Goal: Transaction & Acquisition: Book appointment/travel/reservation

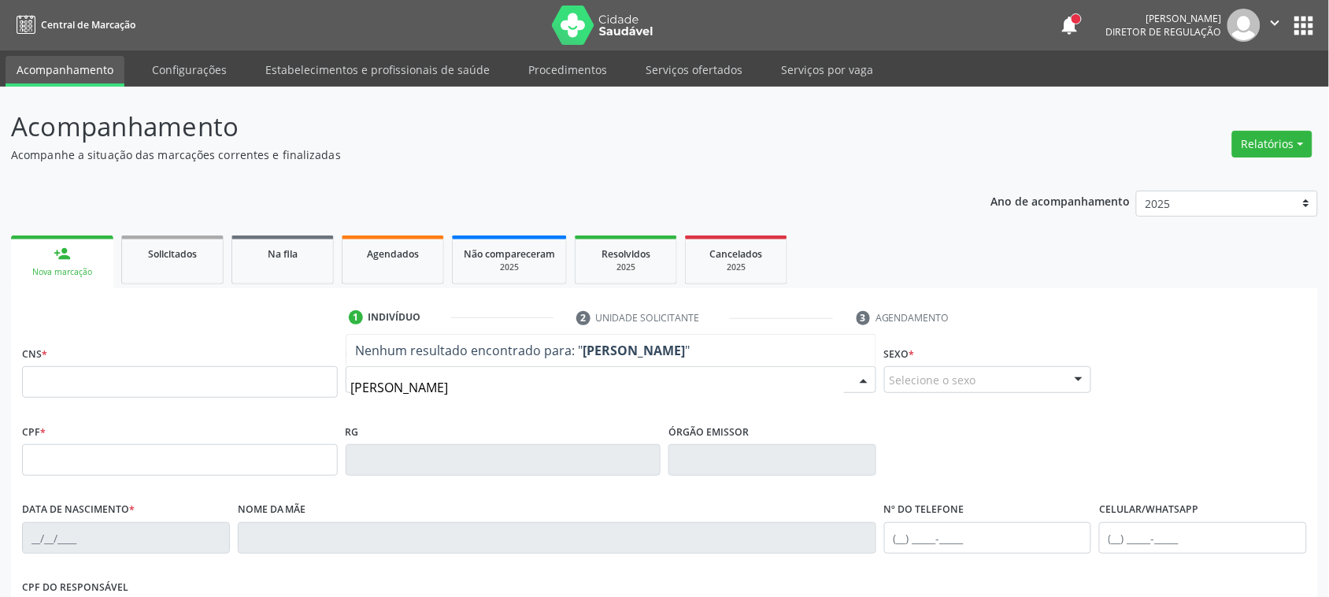
type input "[PERSON_NAME] OL"
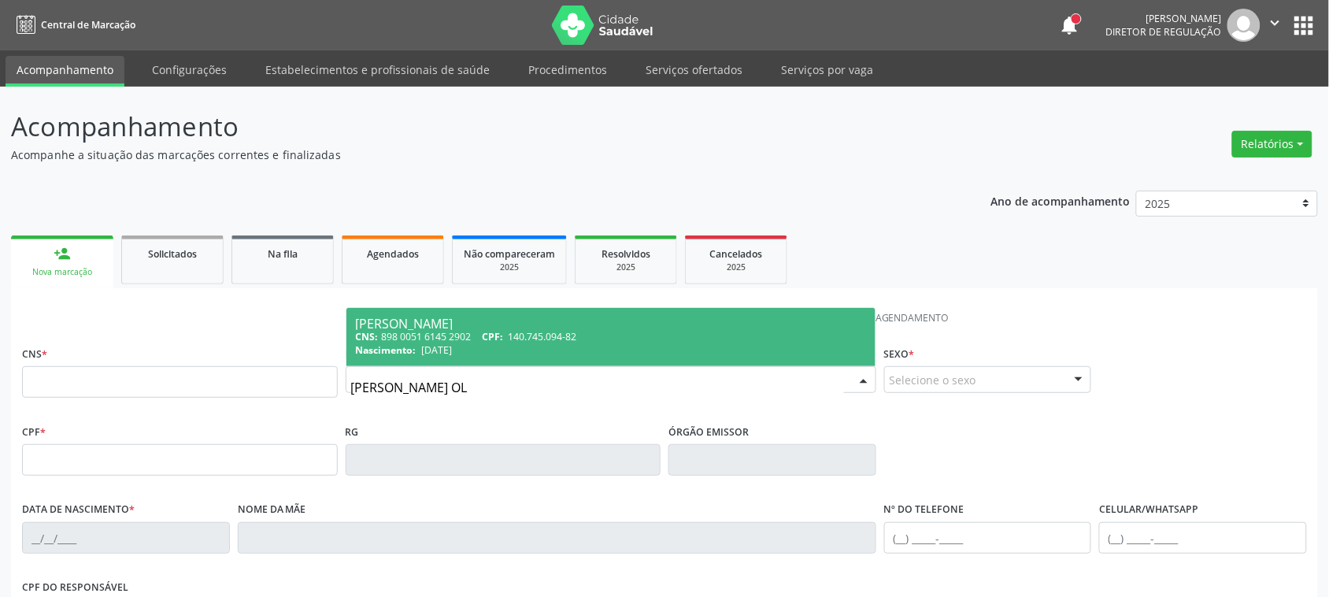
click at [398, 347] on span "Nascimento:" at bounding box center [386, 349] width 61 height 13
type input "898 0051 6145 2902"
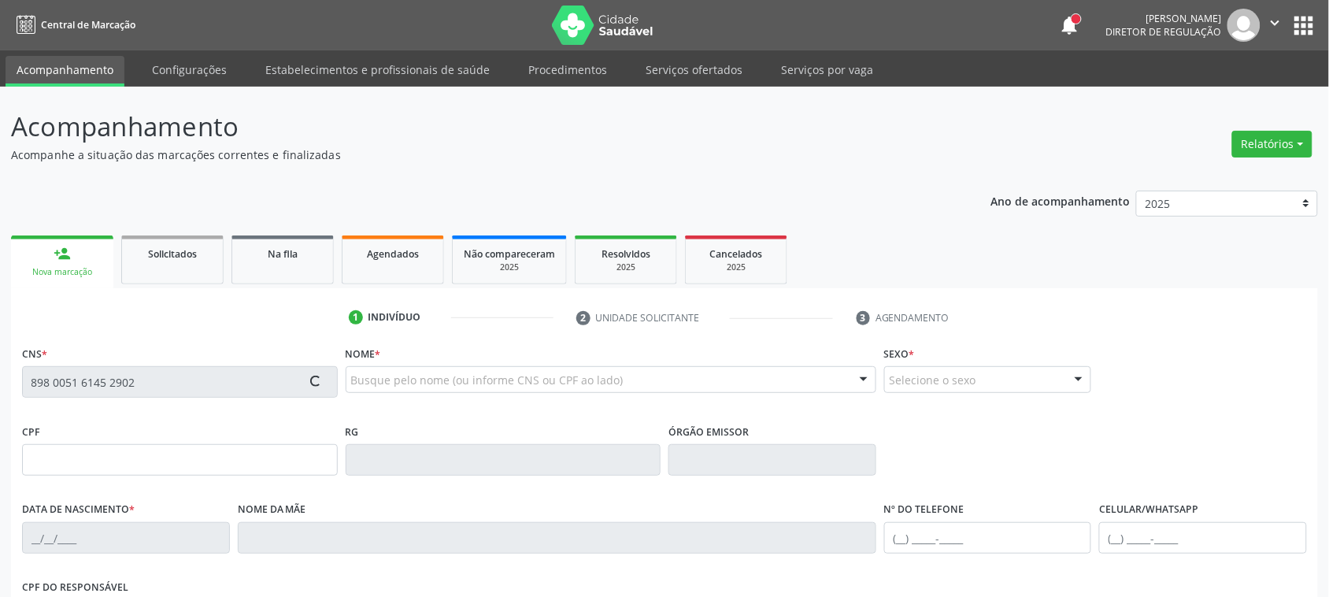
type input "140.745.094-82"
type input "[DATE]"
type input "[PERSON_NAME]"
type input "[PHONE_NUMBER]"
type input "098.922.394-90"
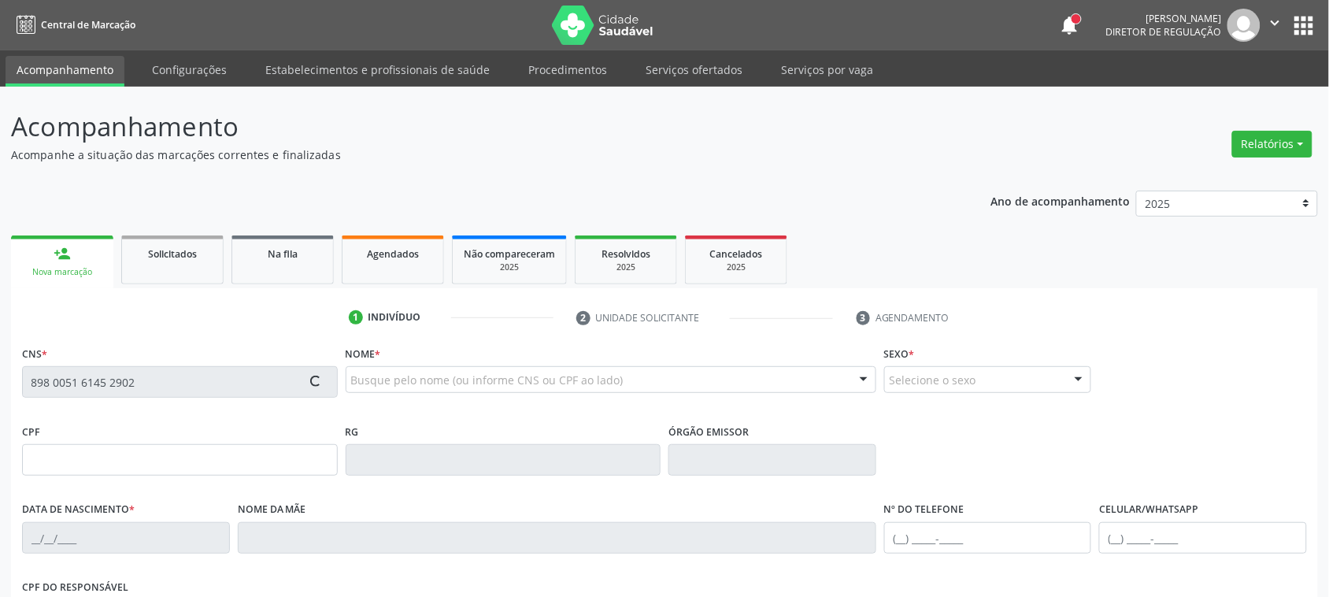
type input "2027"
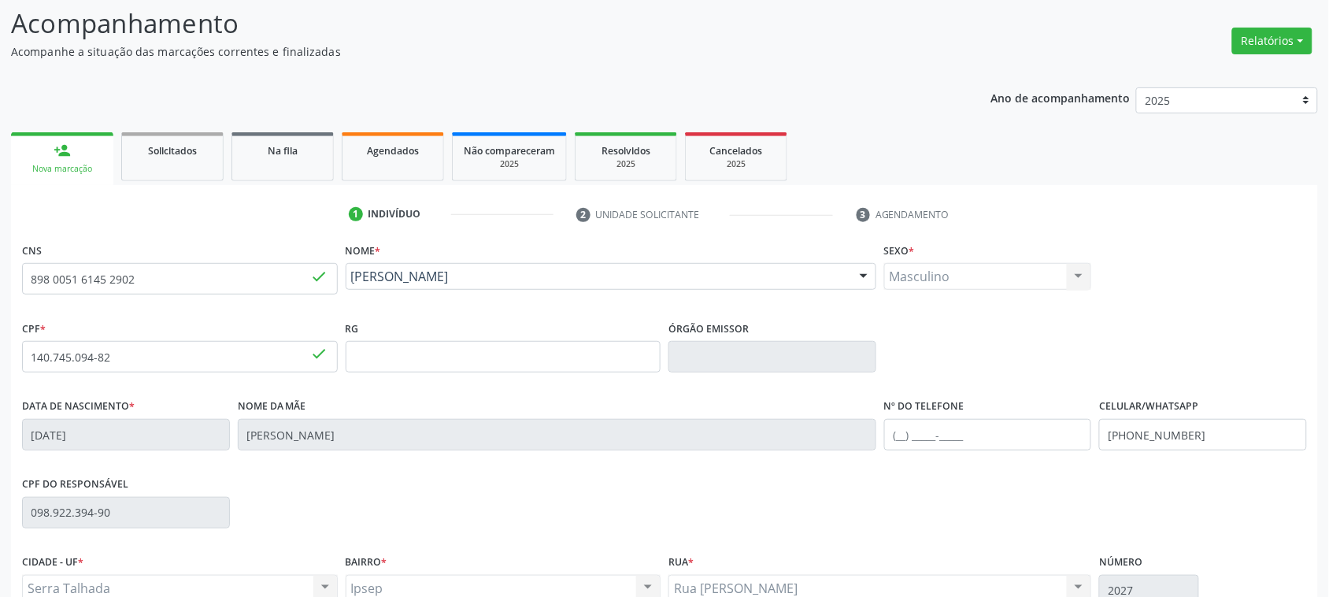
scroll to position [257, 0]
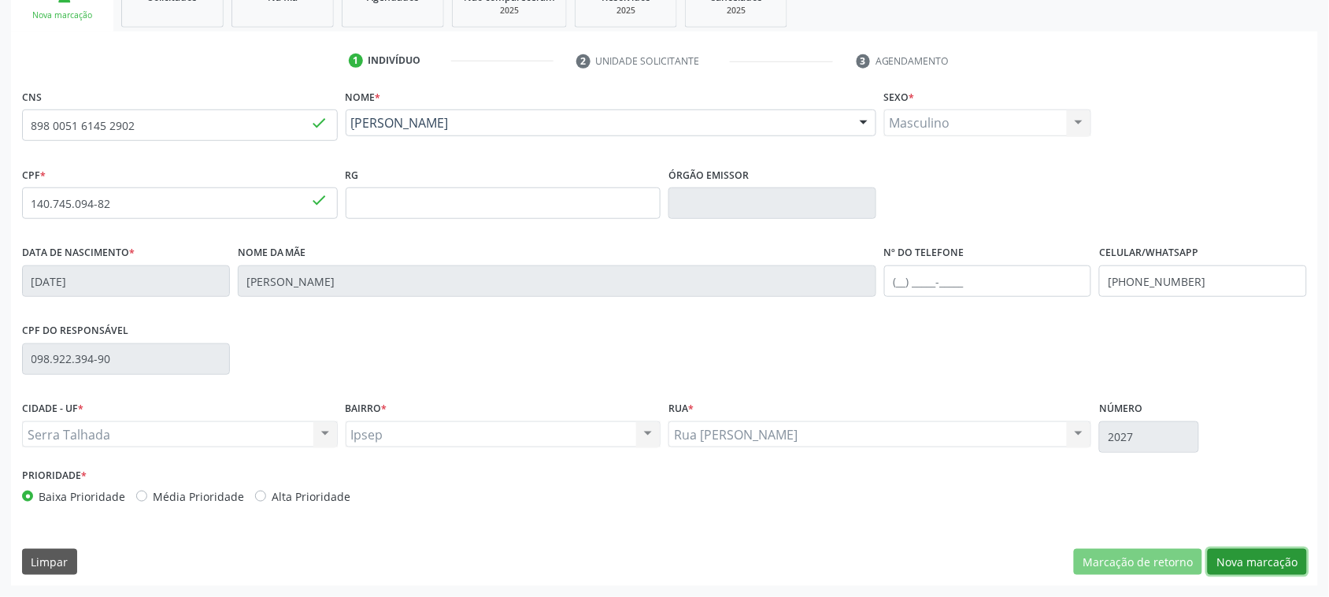
click at [1257, 567] on button "Nova marcação" at bounding box center [1257, 562] width 99 height 27
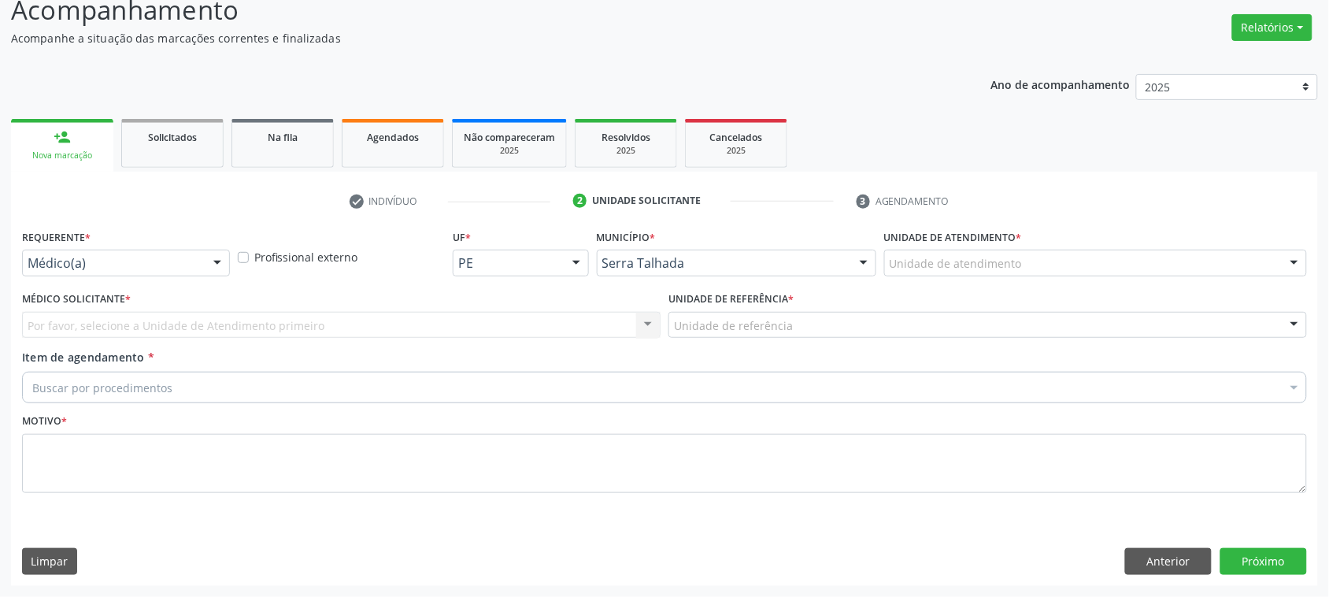
scroll to position [116, 0]
click at [171, 250] on div "Médico(a)" at bounding box center [126, 263] width 208 height 27
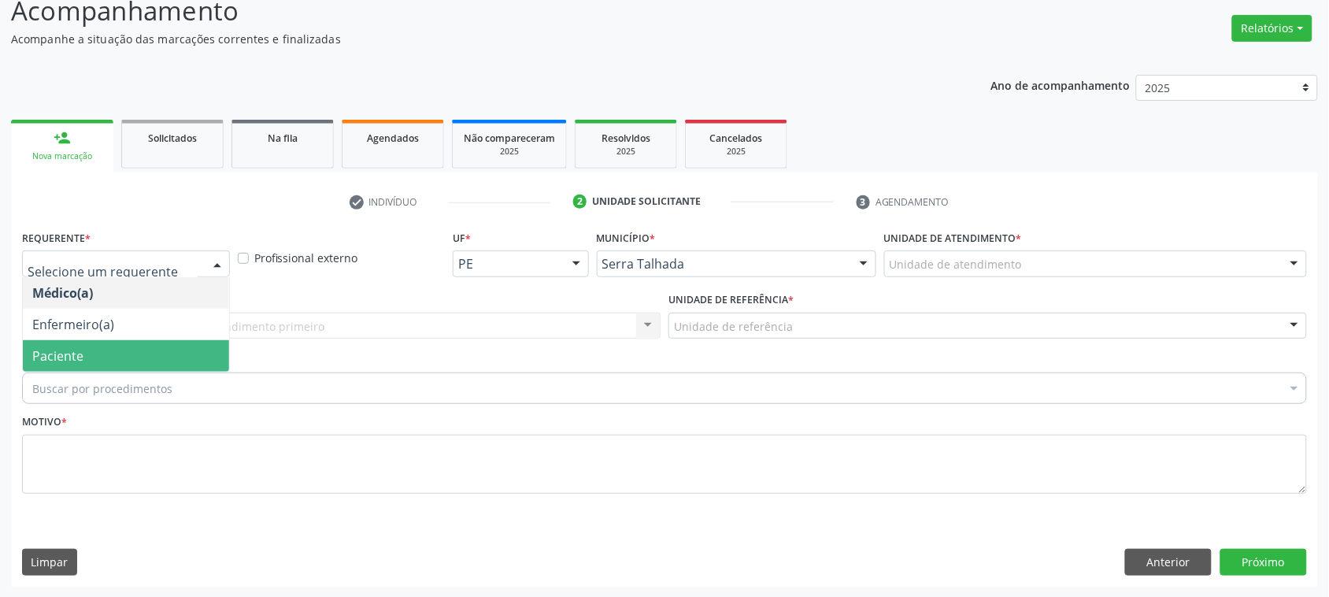
click at [147, 346] on span "Paciente" at bounding box center [126, 355] width 206 height 31
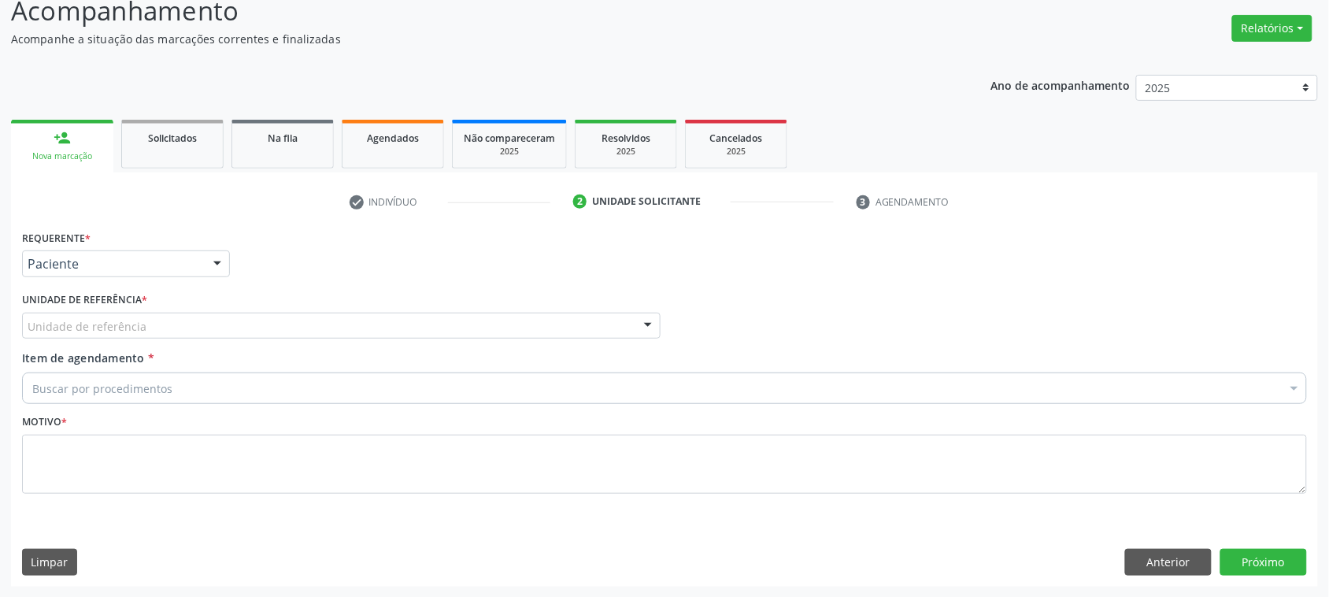
click at [144, 333] on div "Unidade de referência" at bounding box center [341, 326] width 639 height 27
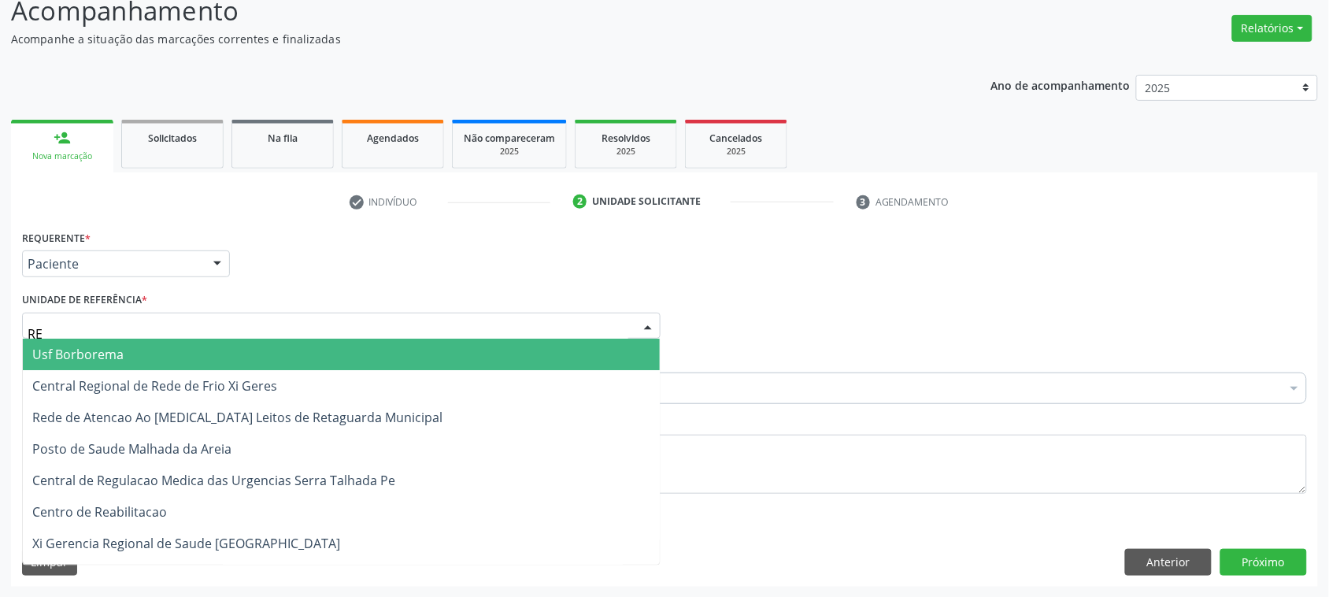
type input "REA"
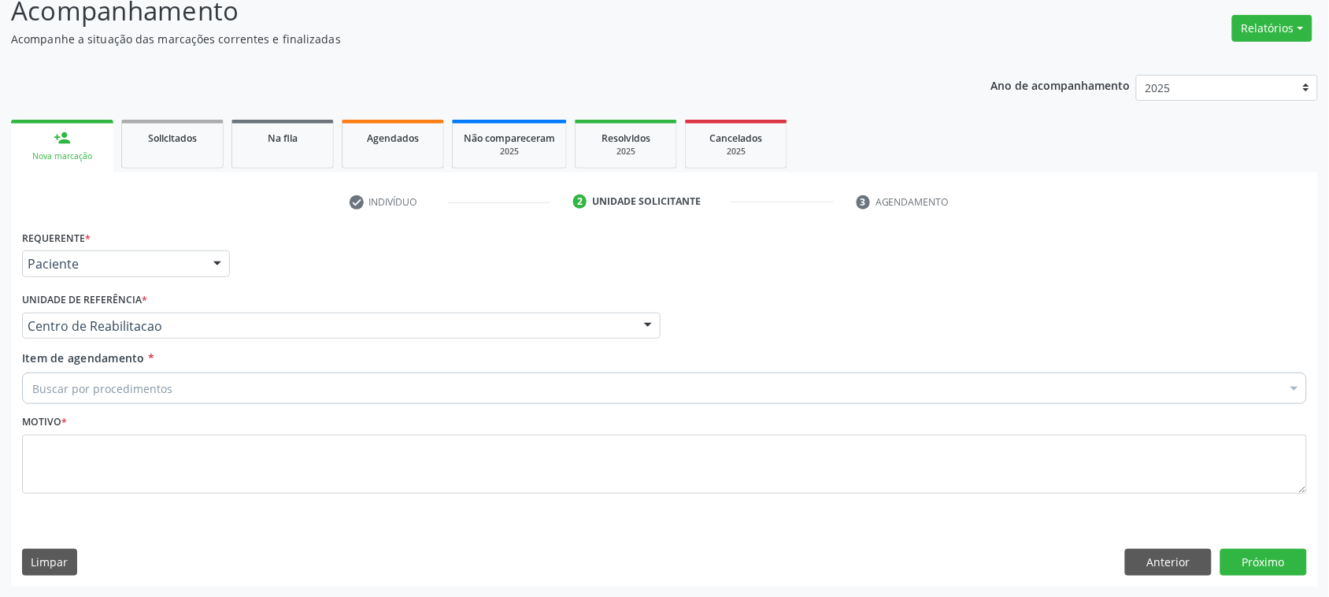
click at [71, 403] on div "Buscar por procedimentos" at bounding box center [664, 387] width 1285 height 31
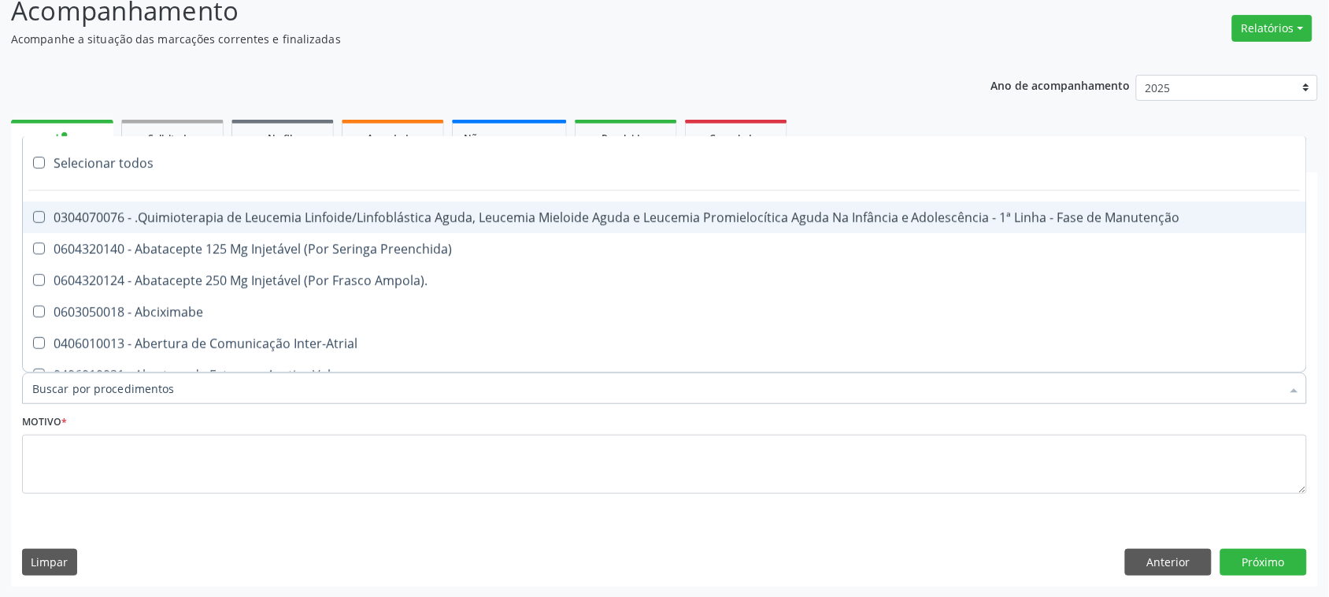
click at [72, 388] on input "Item de agendamento *" at bounding box center [656, 387] width 1249 height 31
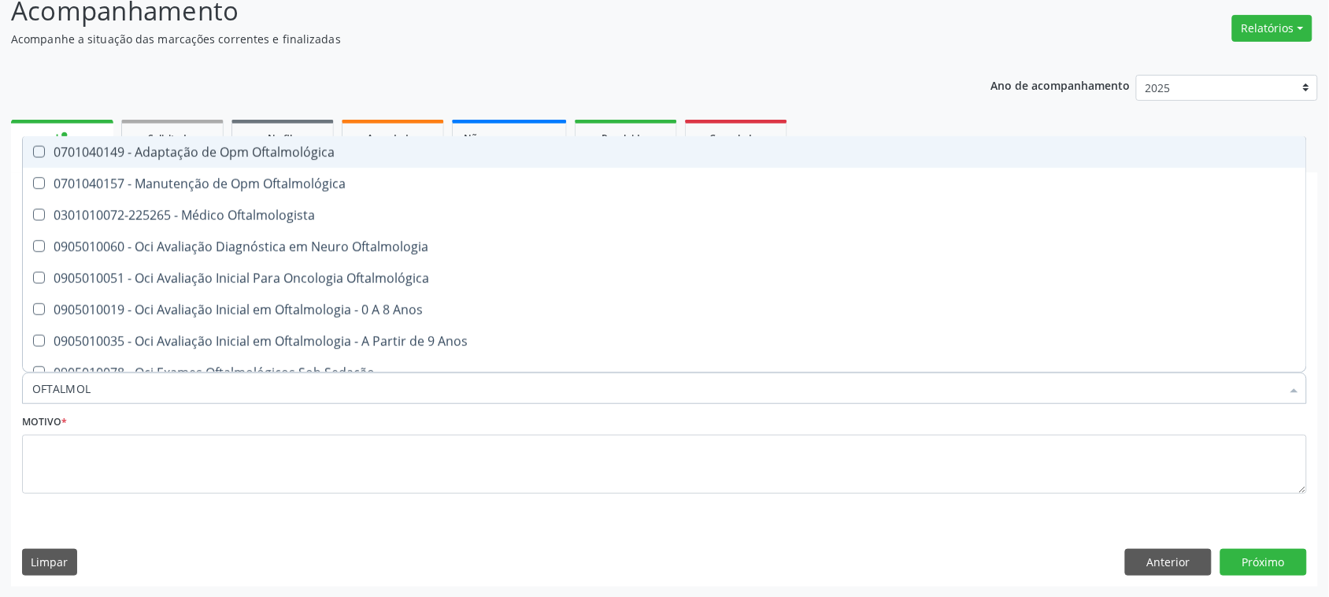
type input "OFTALMOLO"
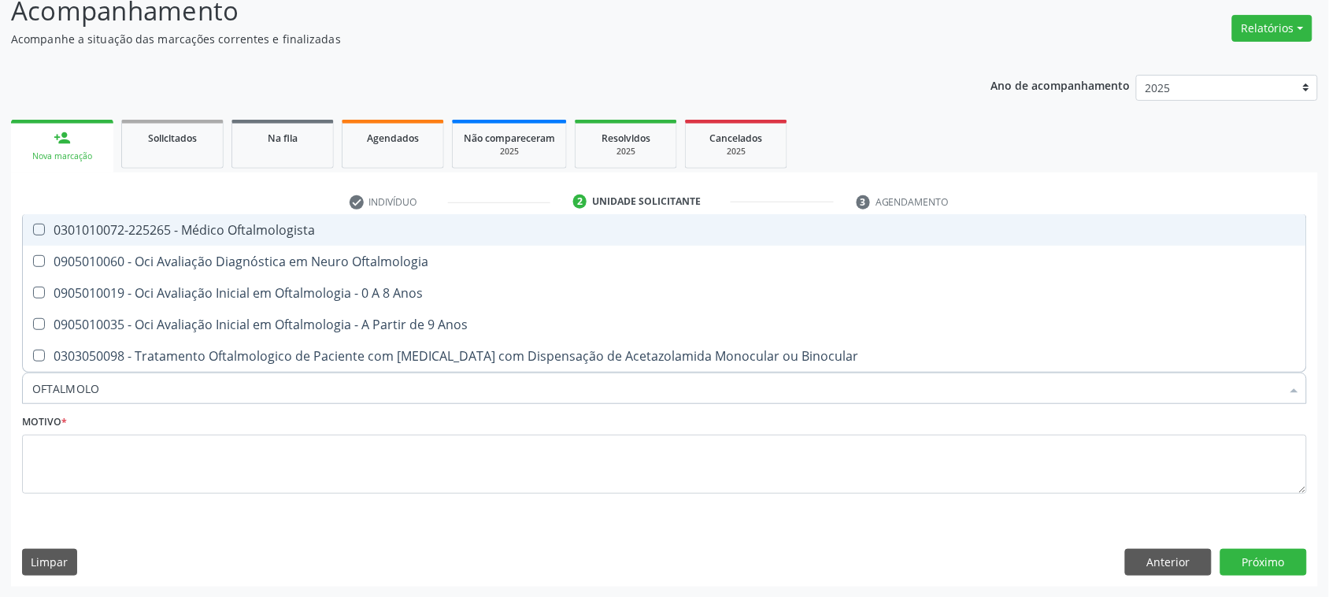
click at [183, 236] on div "0301010072-225265 - Médico Oftalmologista" at bounding box center [664, 230] width 1264 height 13
checkbox Oftalmologista "true"
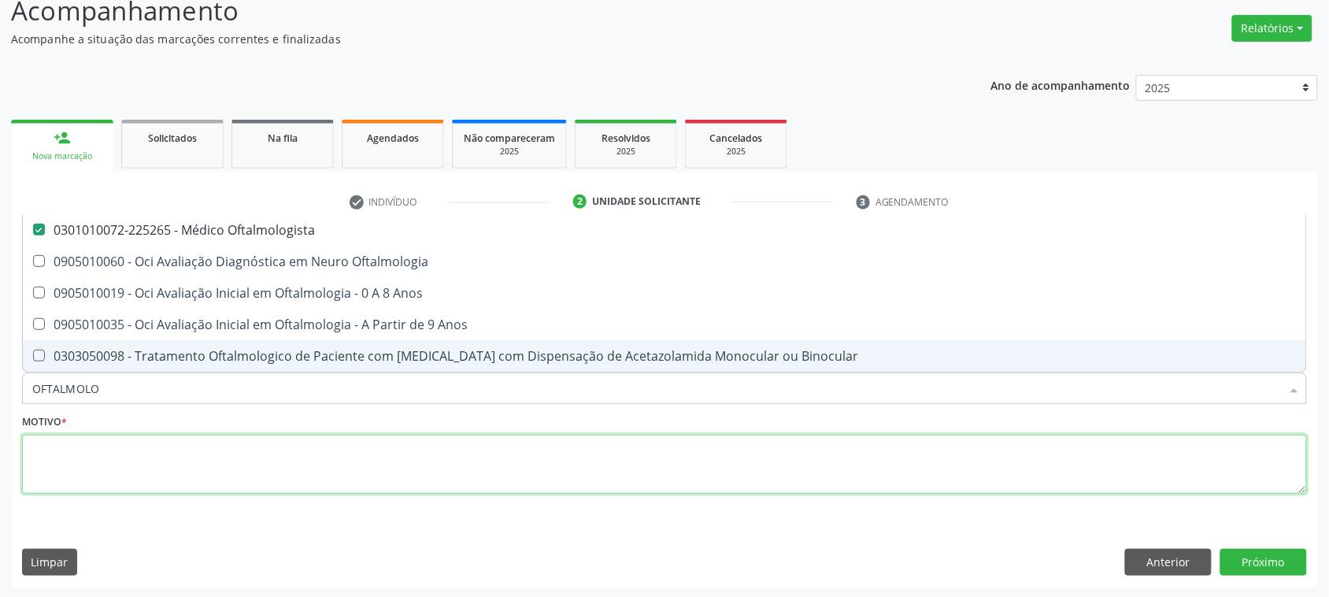
click at [67, 453] on textarea at bounding box center [664, 465] width 1285 height 60
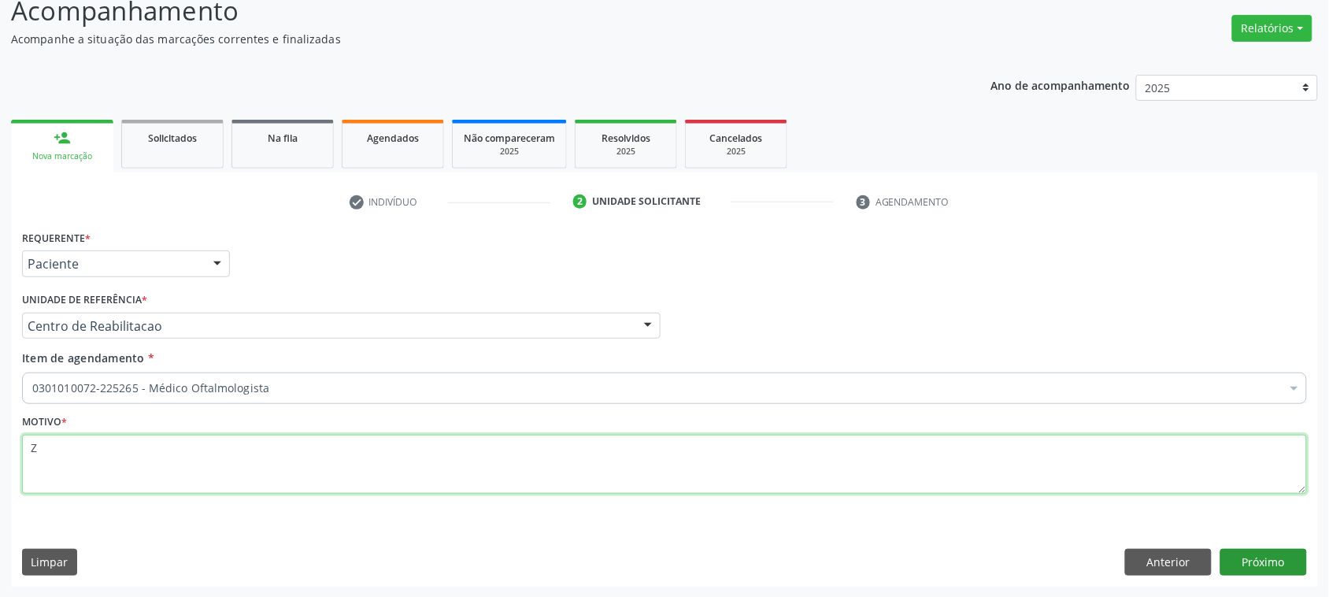
type textarea "Z"
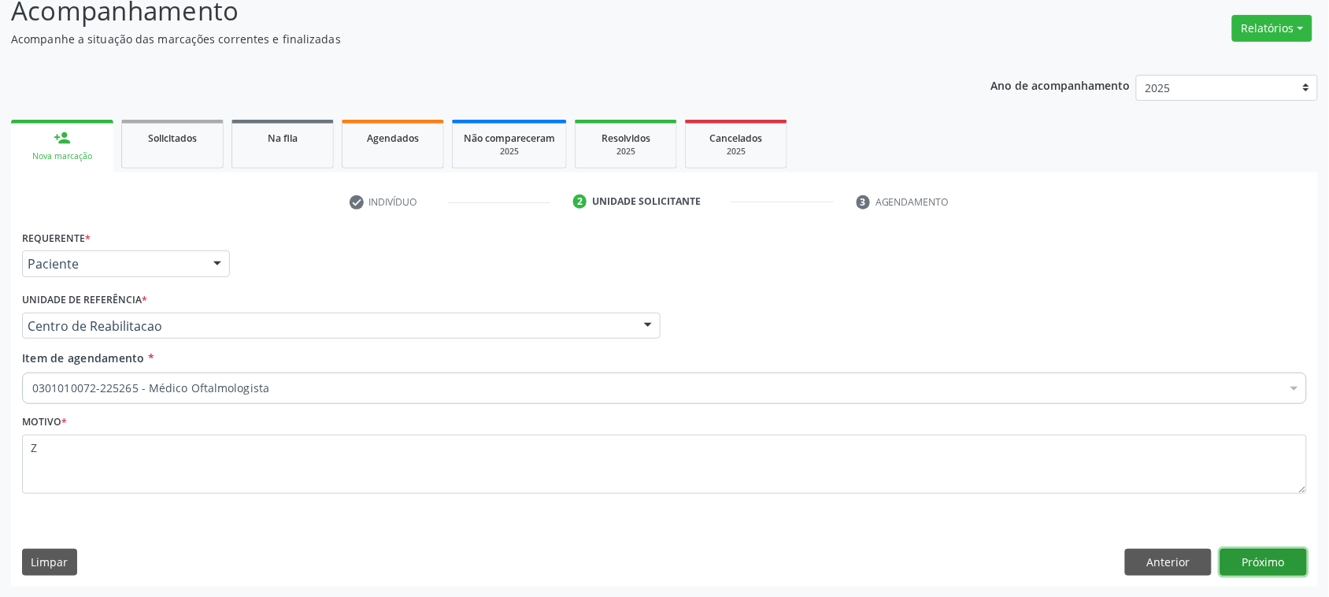
click at [1249, 572] on button "Próximo" at bounding box center [1263, 562] width 87 height 27
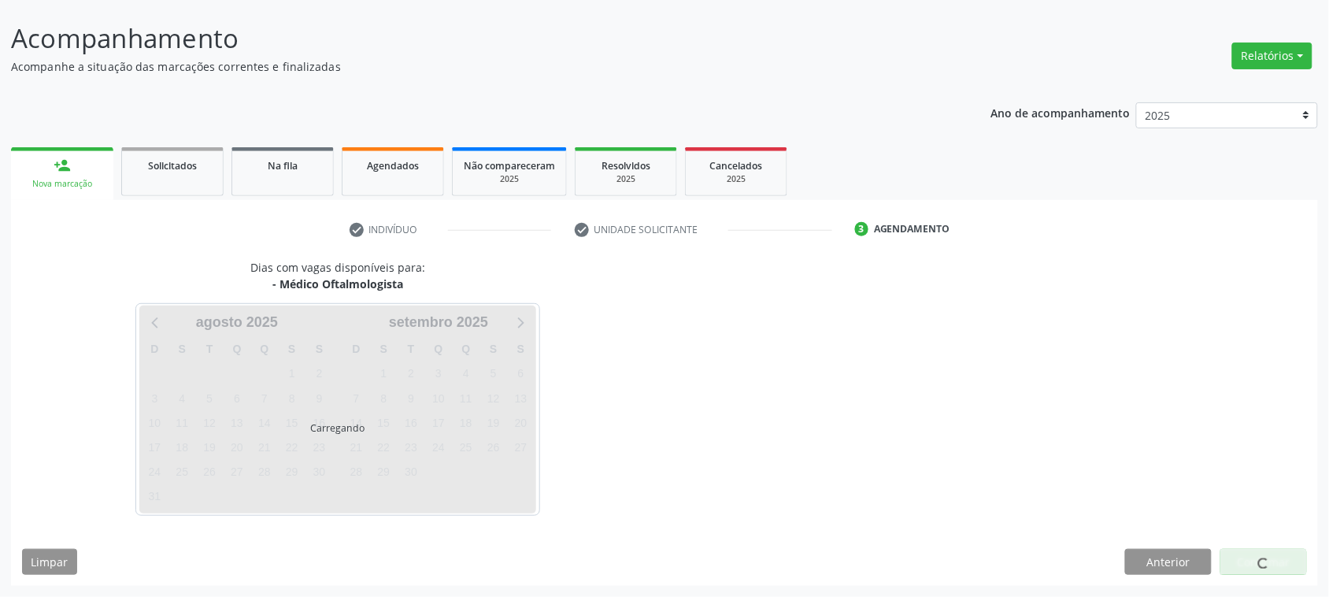
scroll to position [88, 0]
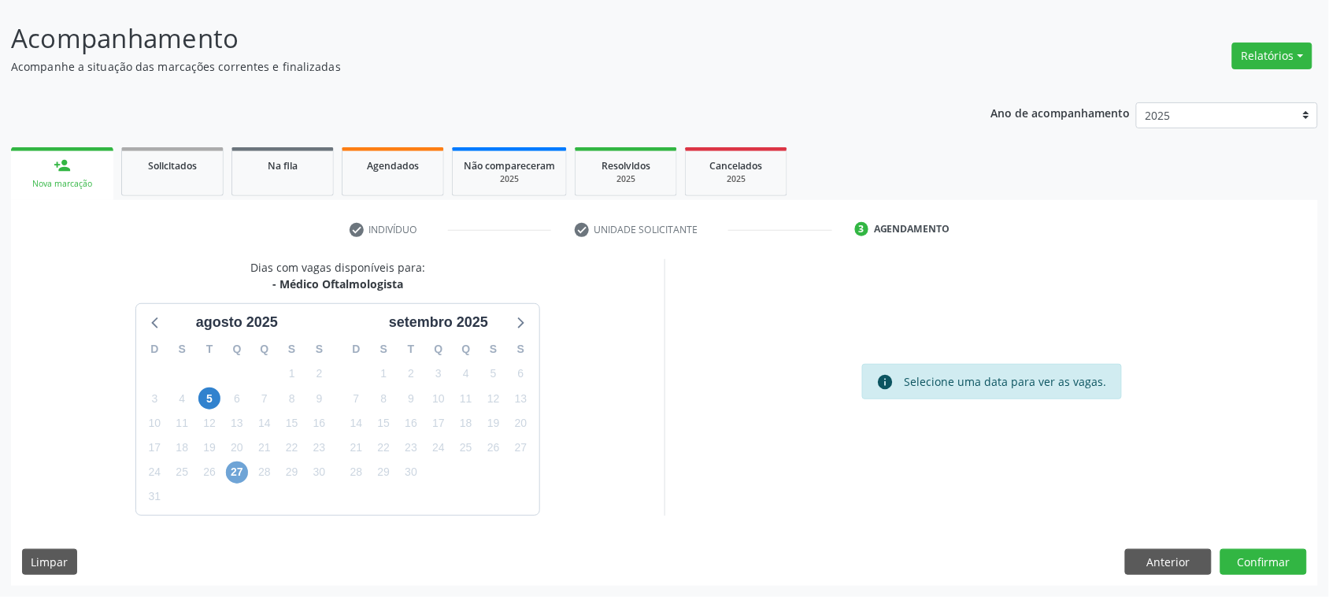
click at [230, 478] on span "27" at bounding box center [237, 472] width 22 height 22
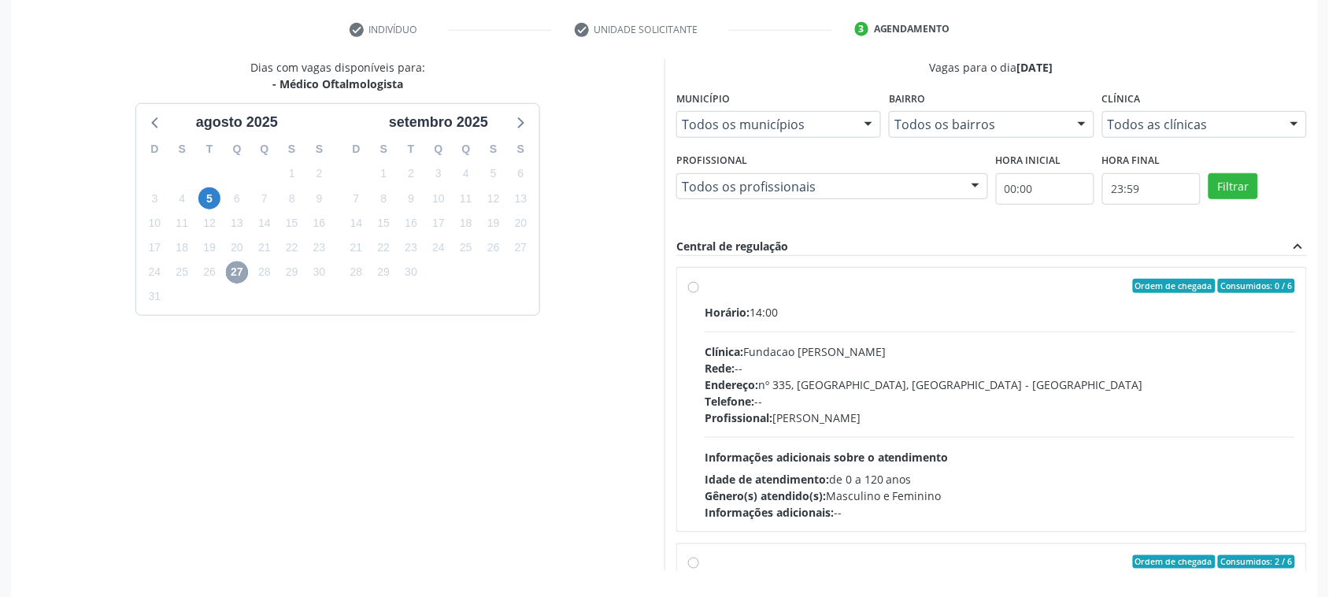
scroll to position [343, 0]
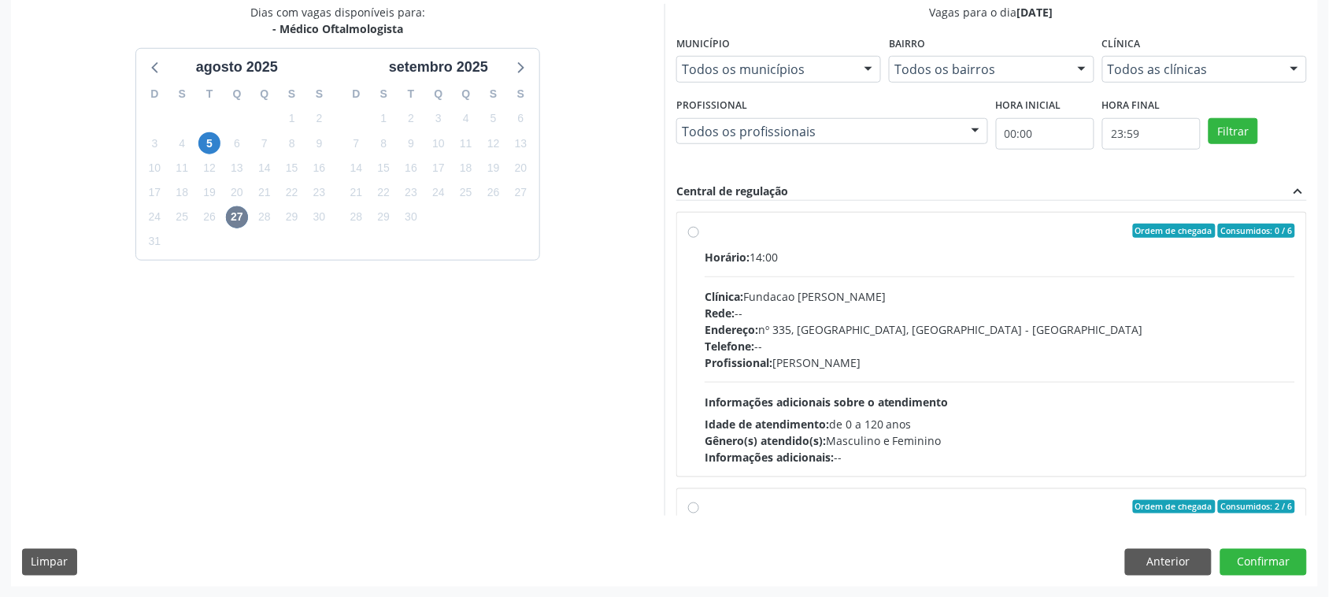
click at [797, 266] on div "Horário: 14:00 Clínica: Fundacao Altino Ventura Rede: -- Endereço: [STREET_ADDR…" at bounding box center [1000, 357] width 590 height 217
click at [699, 238] on input "Ordem de chegada Consumidos: 0 / 6 Horário: 14:00 Clínica: Fundacao [PERSON_NAM…" at bounding box center [693, 231] width 11 height 14
radio input "true"
click at [797, 266] on div "Horário: 14:00 Clínica: Fundacao Altino Ventura Rede: -- Endereço: [STREET_ADDR…" at bounding box center [1000, 357] width 590 height 217
click at [699, 238] on input "Ordem de chegada Consumidos: 0 / 6 Horário: 14:00 Clínica: Fundacao [PERSON_NAM…" at bounding box center [693, 231] width 11 height 14
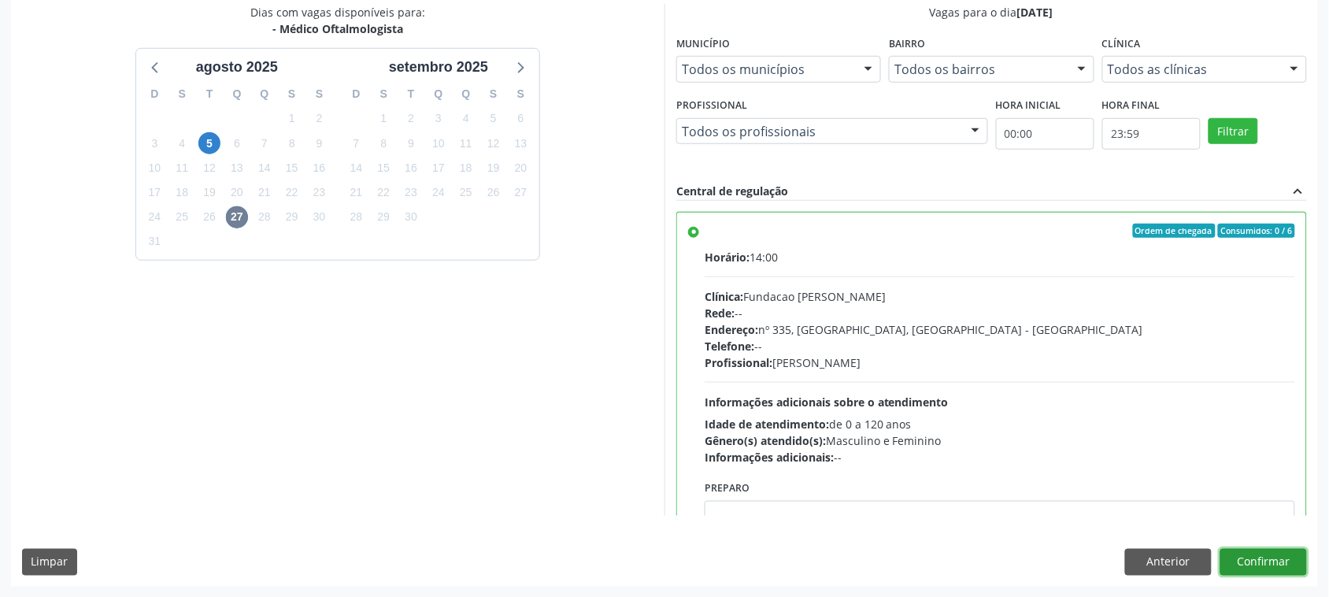
click at [1294, 569] on button "Confirmar" at bounding box center [1263, 562] width 87 height 27
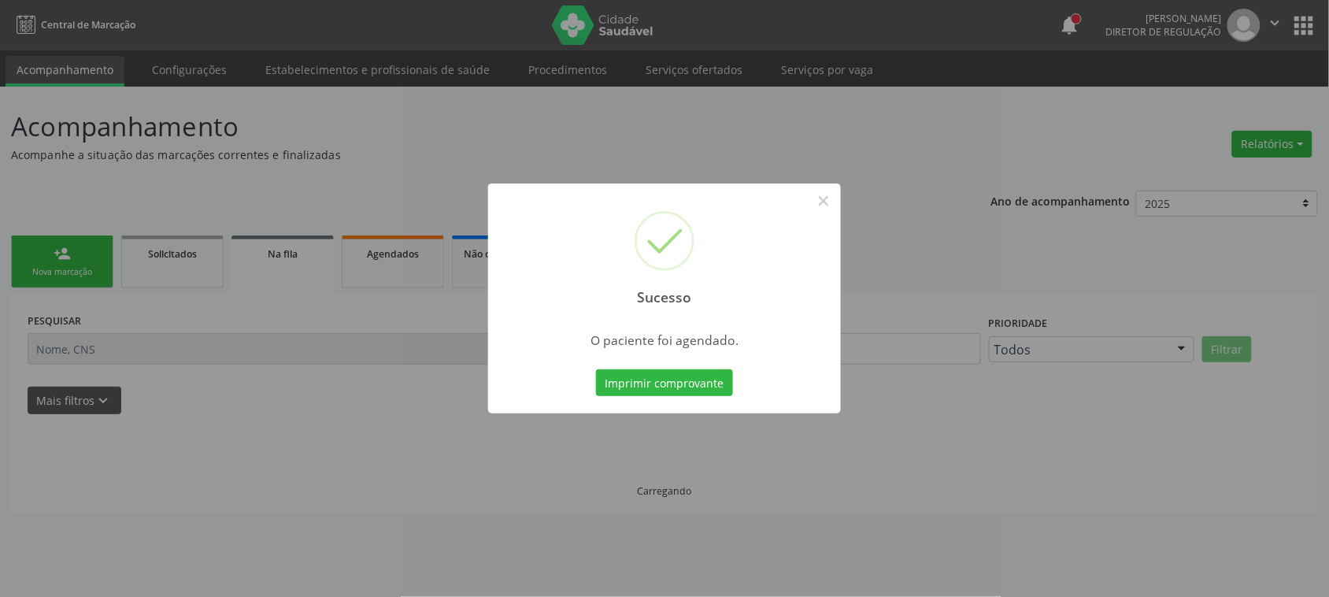
scroll to position [0, 0]
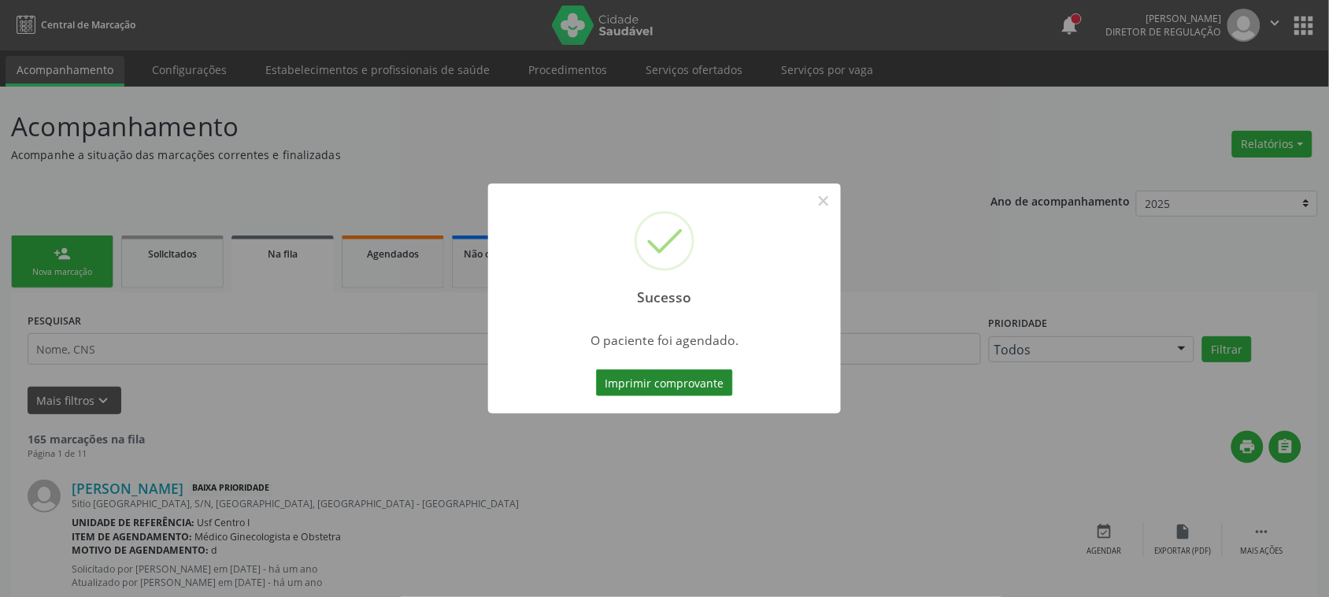
click at [723, 386] on button "Imprimir comprovante" at bounding box center [664, 382] width 137 height 27
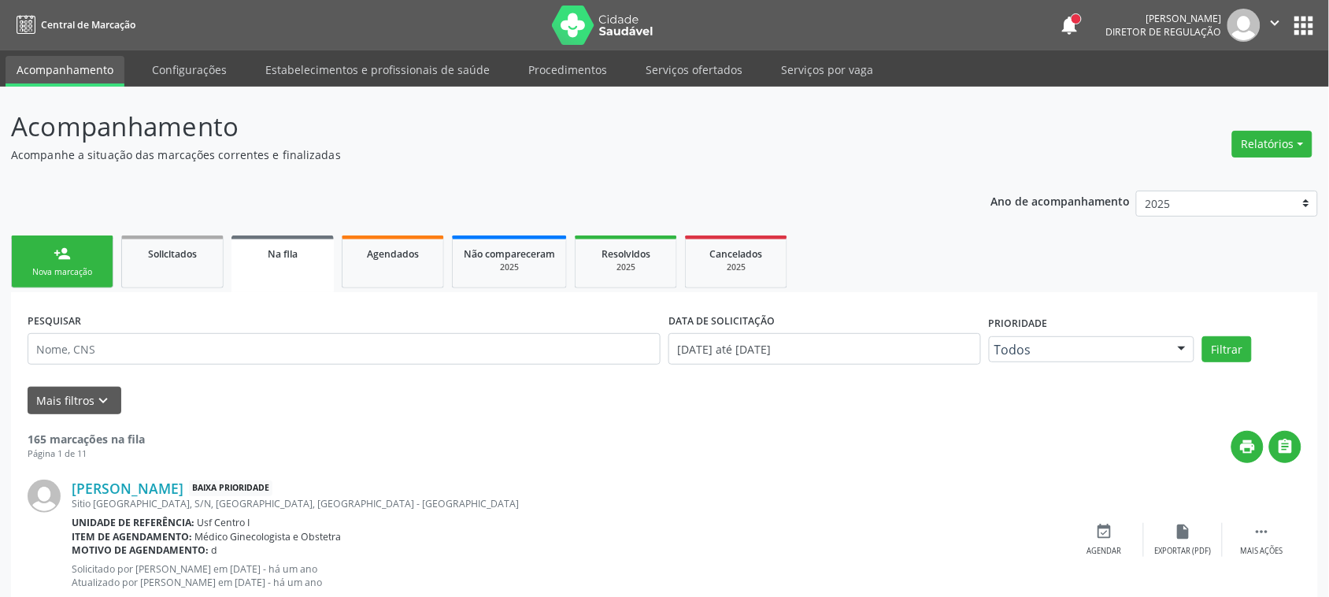
click at [63, 268] on div "Nova marcação" at bounding box center [62, 272] width 79 height 12
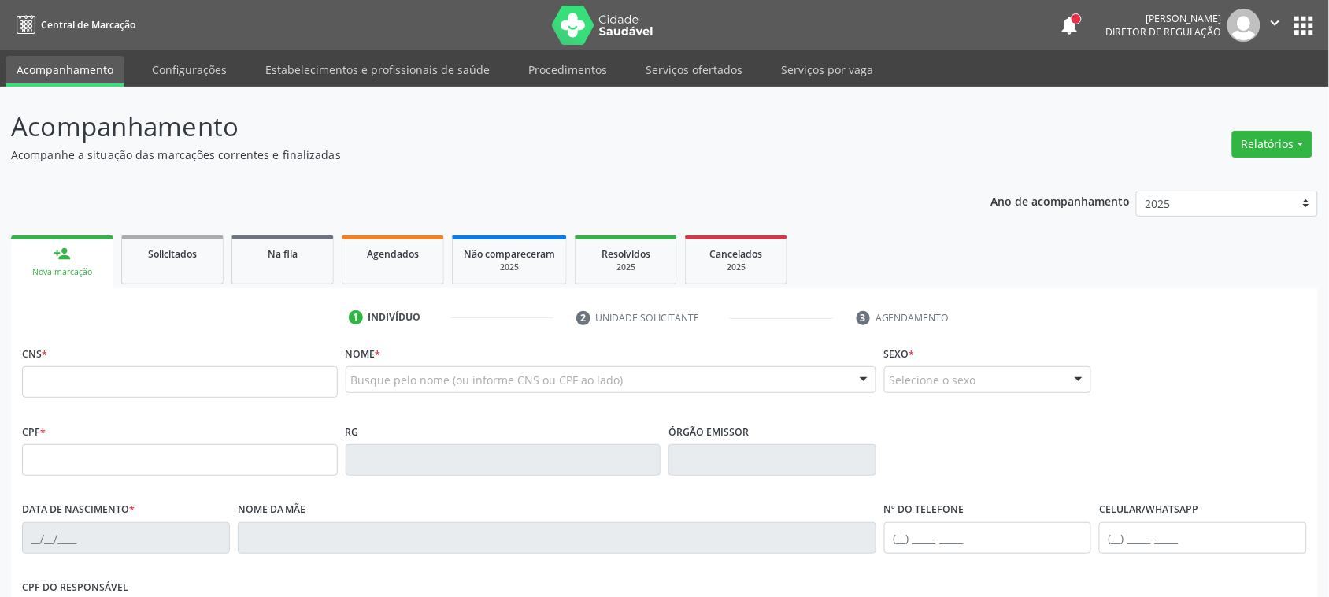
click at [552, 392] on div "Busque pelo nome (ou informe CNS ou CPF ao lado)" at bounding box center [611, 379] width 531 height 27
type input "[PERSON_NAME] andr"
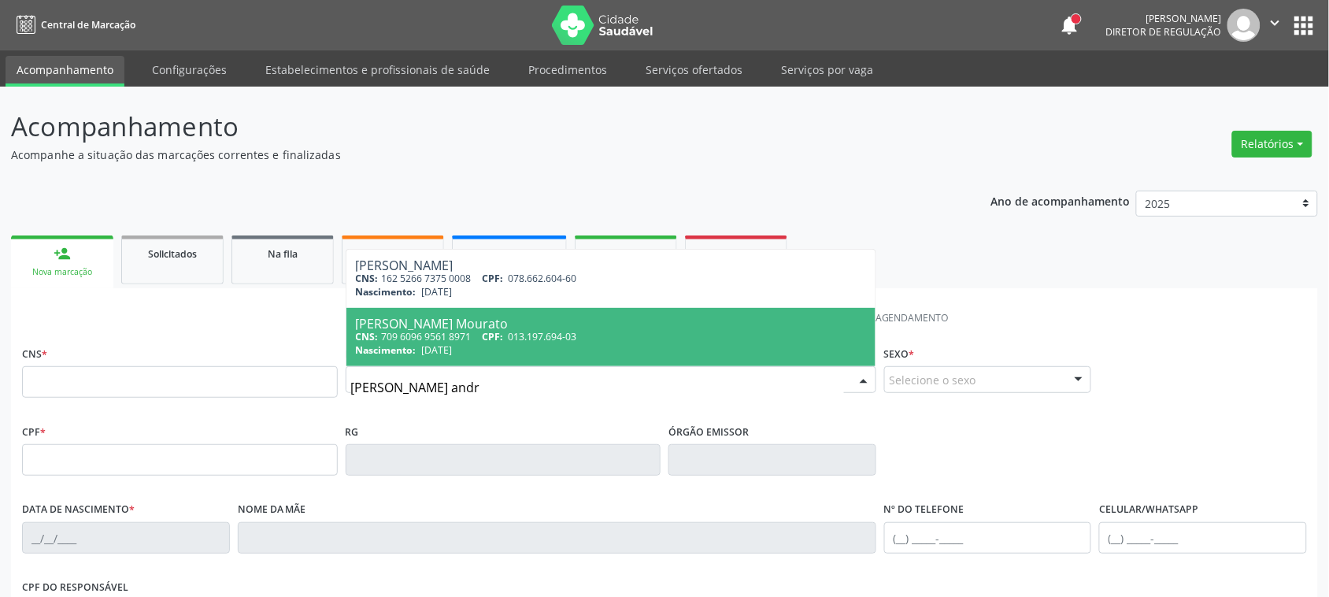
click at [500, 350] on div "Nascimento: [DATE]" at bounding box center [611, 349] width 510 height 13
type input "709 6096 9561 8971"
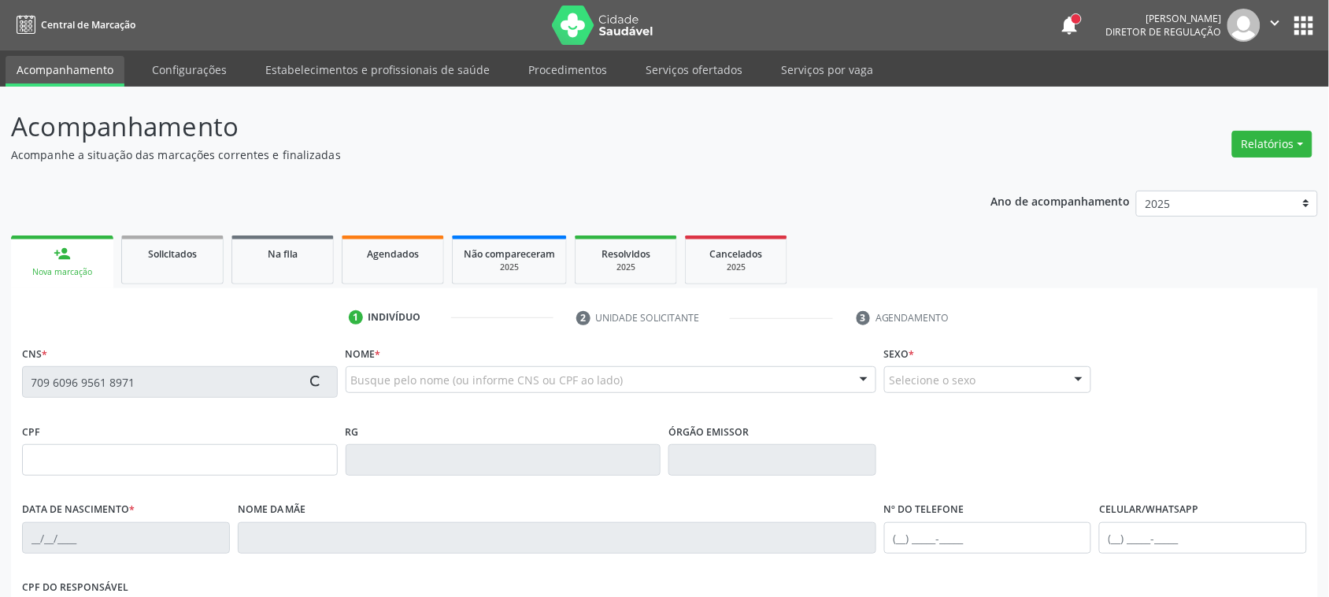
type input "013.197.694-03"
type input "[DATE]"
type input "[PERSON_NAME]"
type input "[PHONE_NUMBER]"
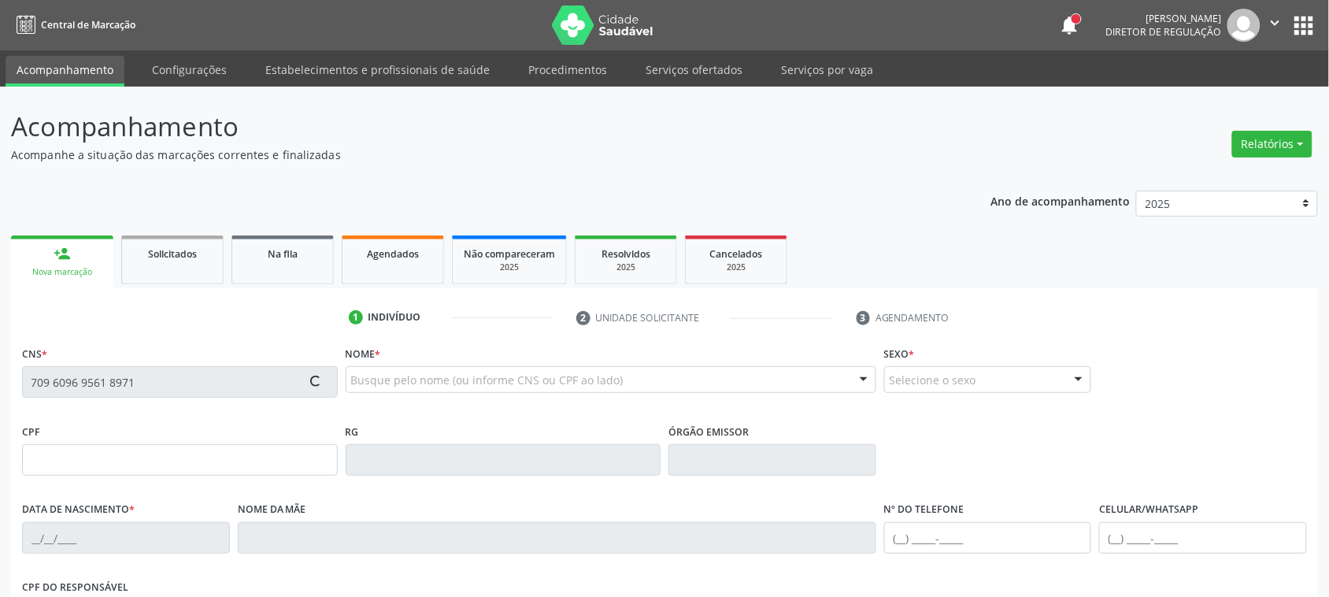
type input "1030"
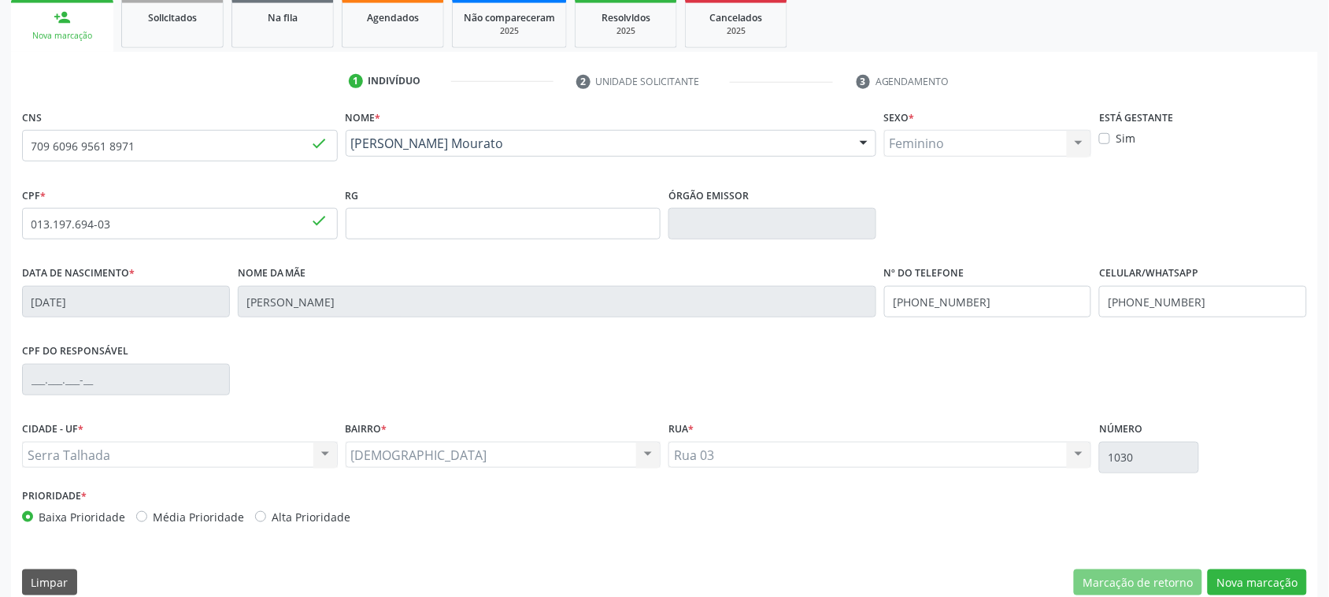
scroll to position [257, 0]
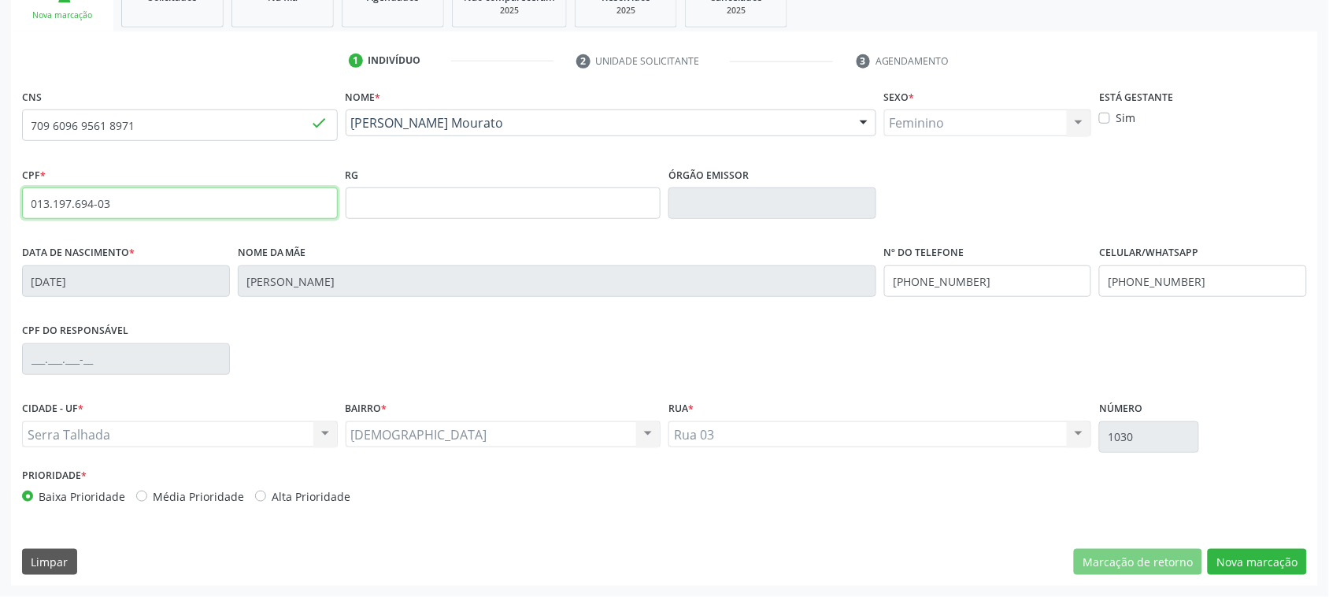
click at [95, 210] on input "013.197.694-03" at bounding box center [180, 202] width 316 height 31
